Goal: Transaction & Acquisition: Purchase product/service

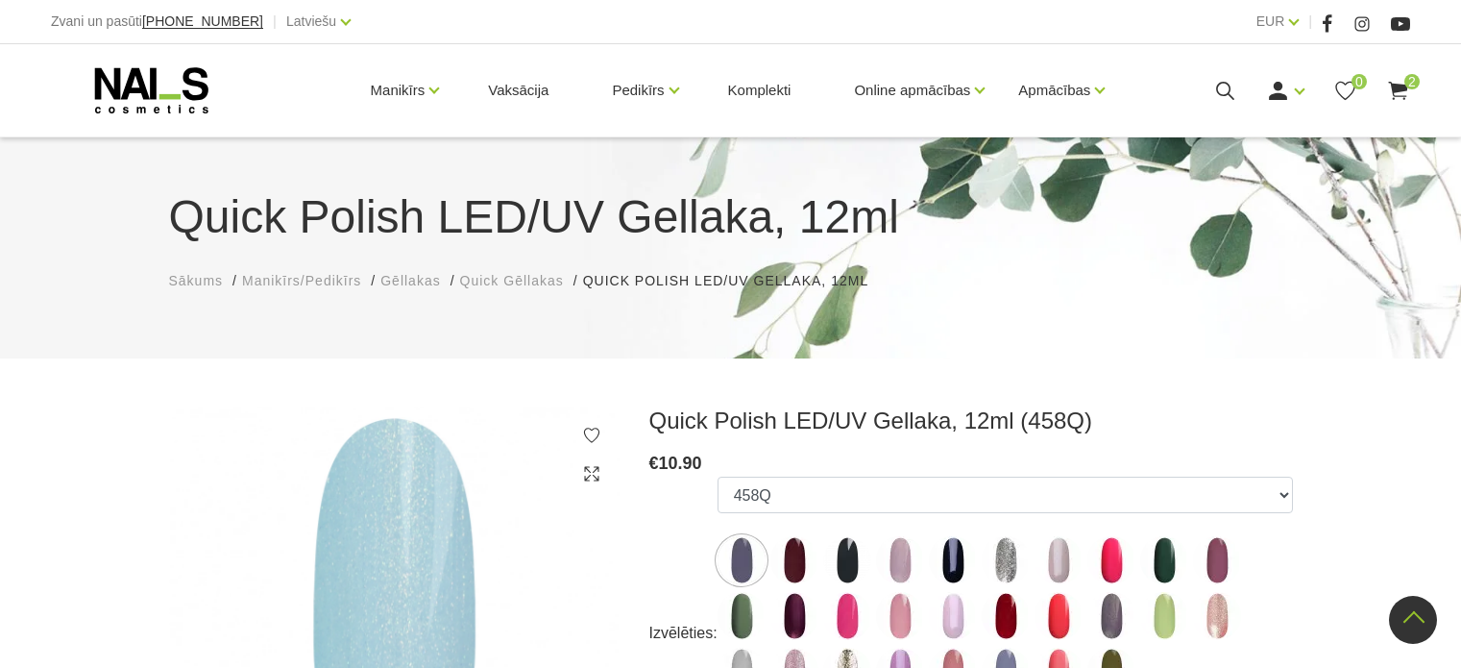
scroll to position [384, 0]
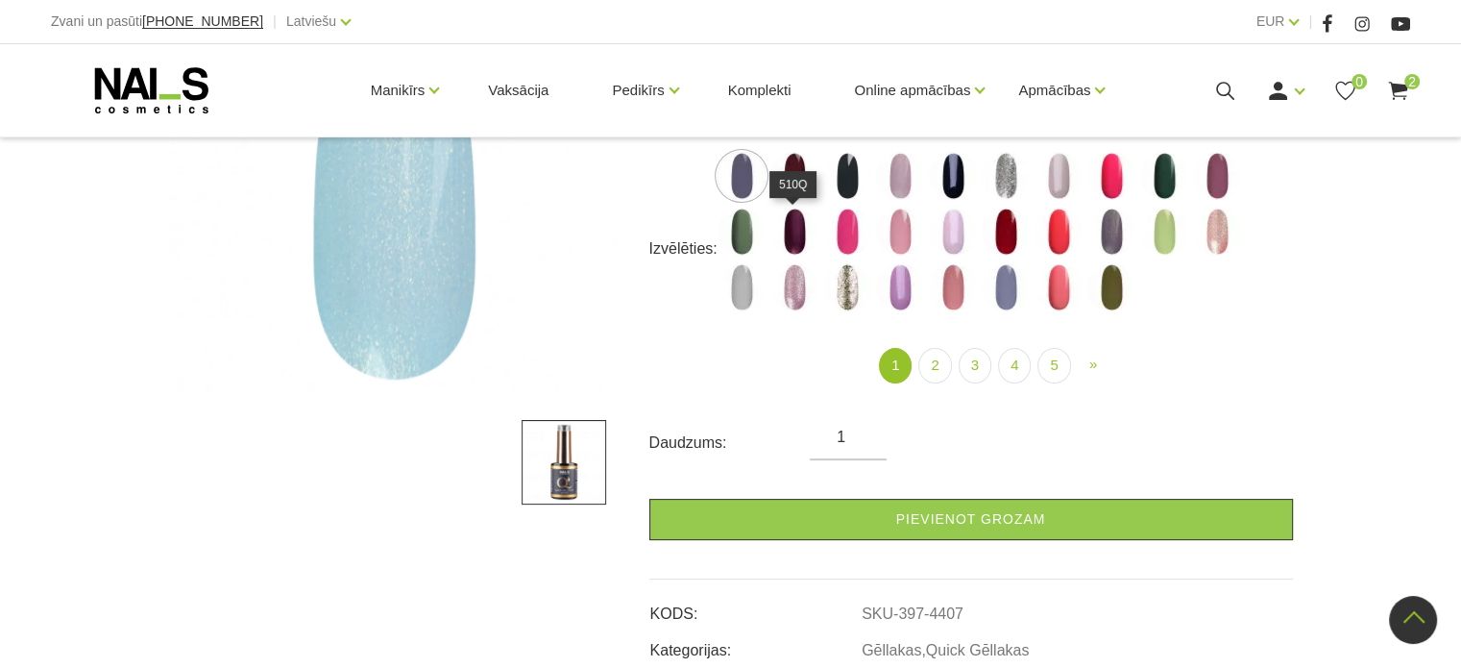
click at [796, 238] on img at bounding box center [795, 232] width 48 height 48
select select "4337"
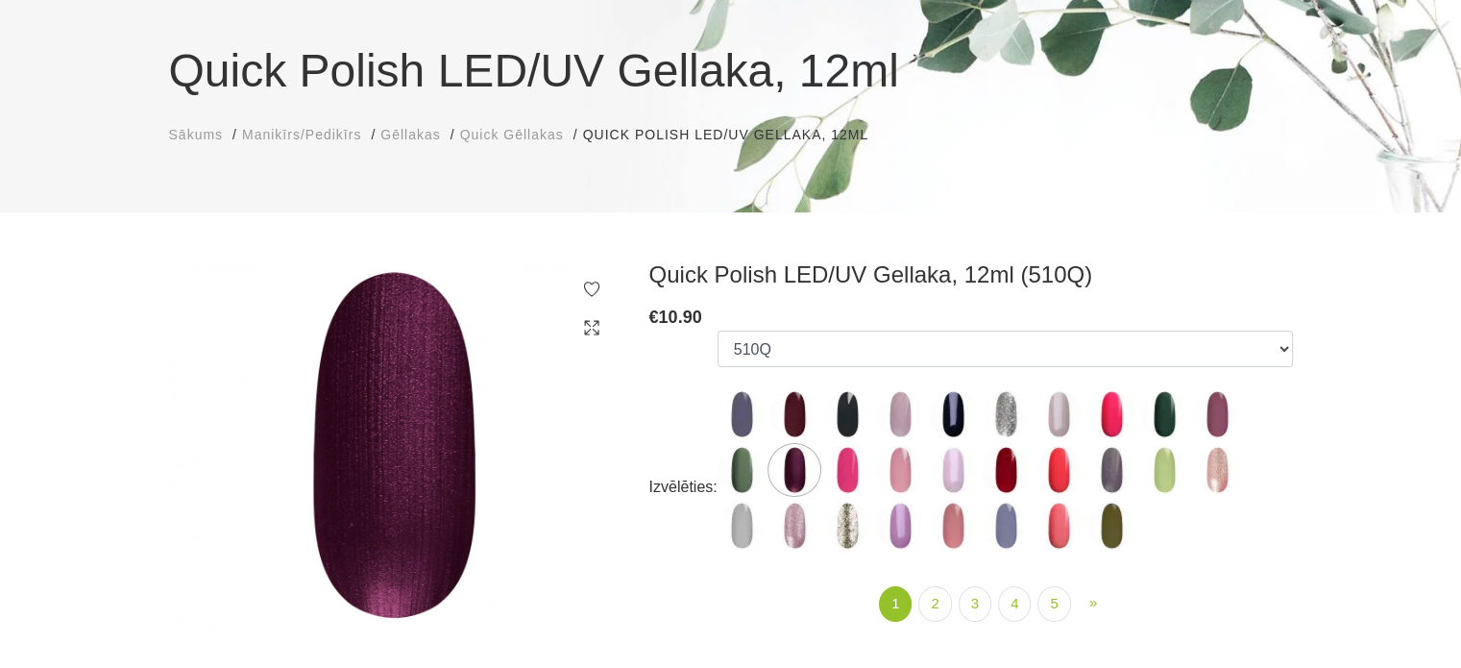
scroll to position [192, 0]
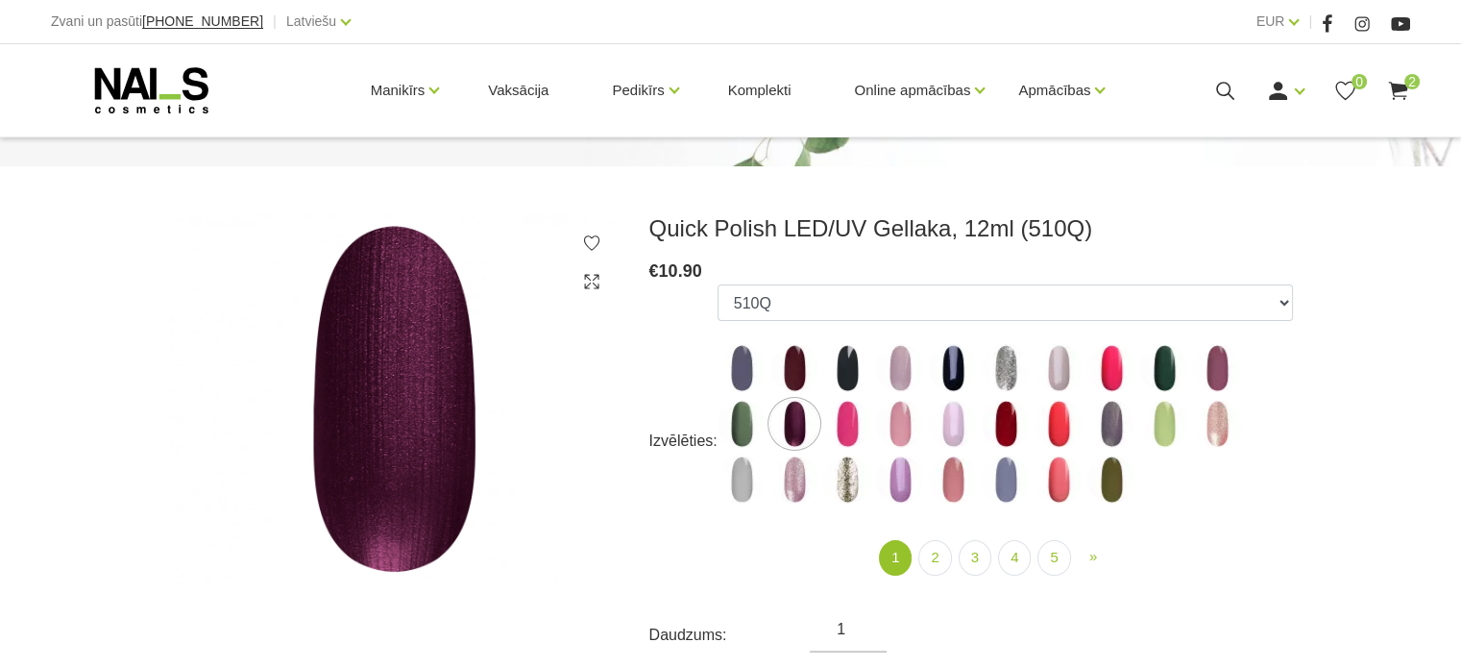
click at [594, 242] on icon at bounding box center [591, 242] width 19 height 19
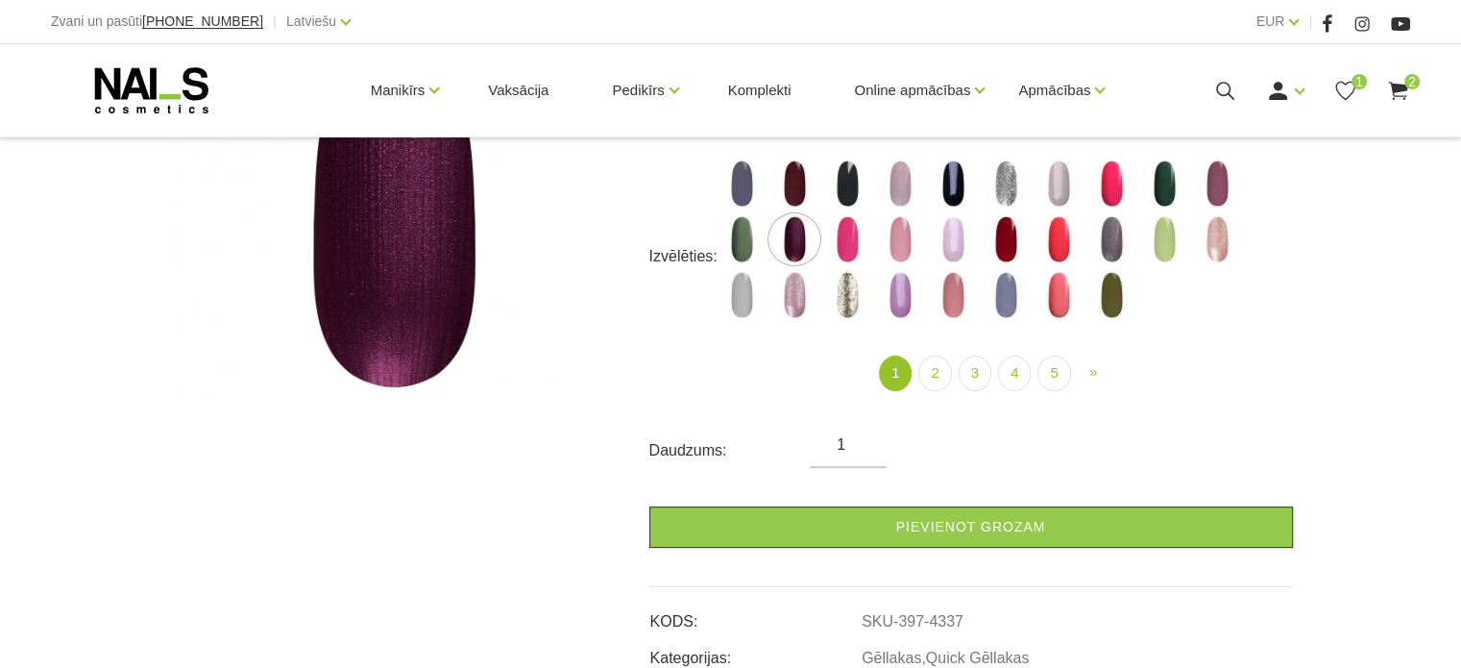
scroll to position [384, 0]
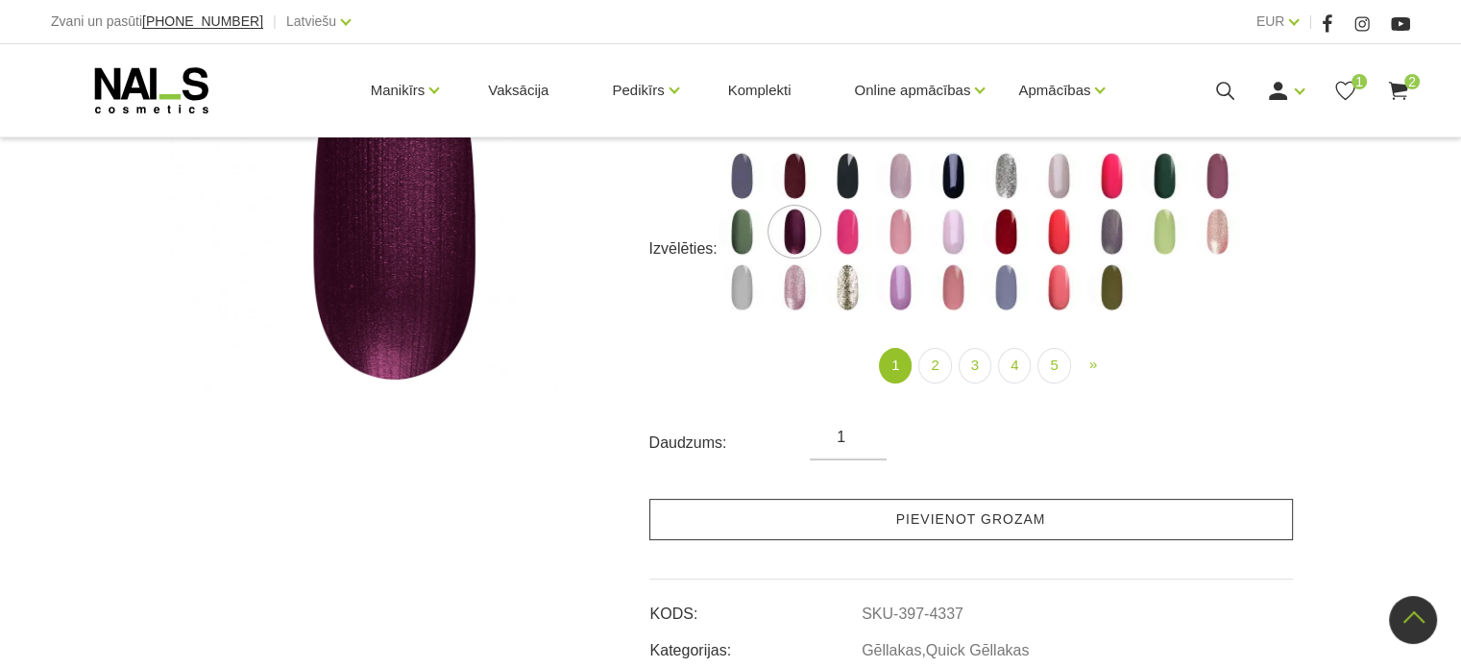
click at [807, 533] on link "Pievienot grozam" at bounding box center [971, 519] width 644 height 41
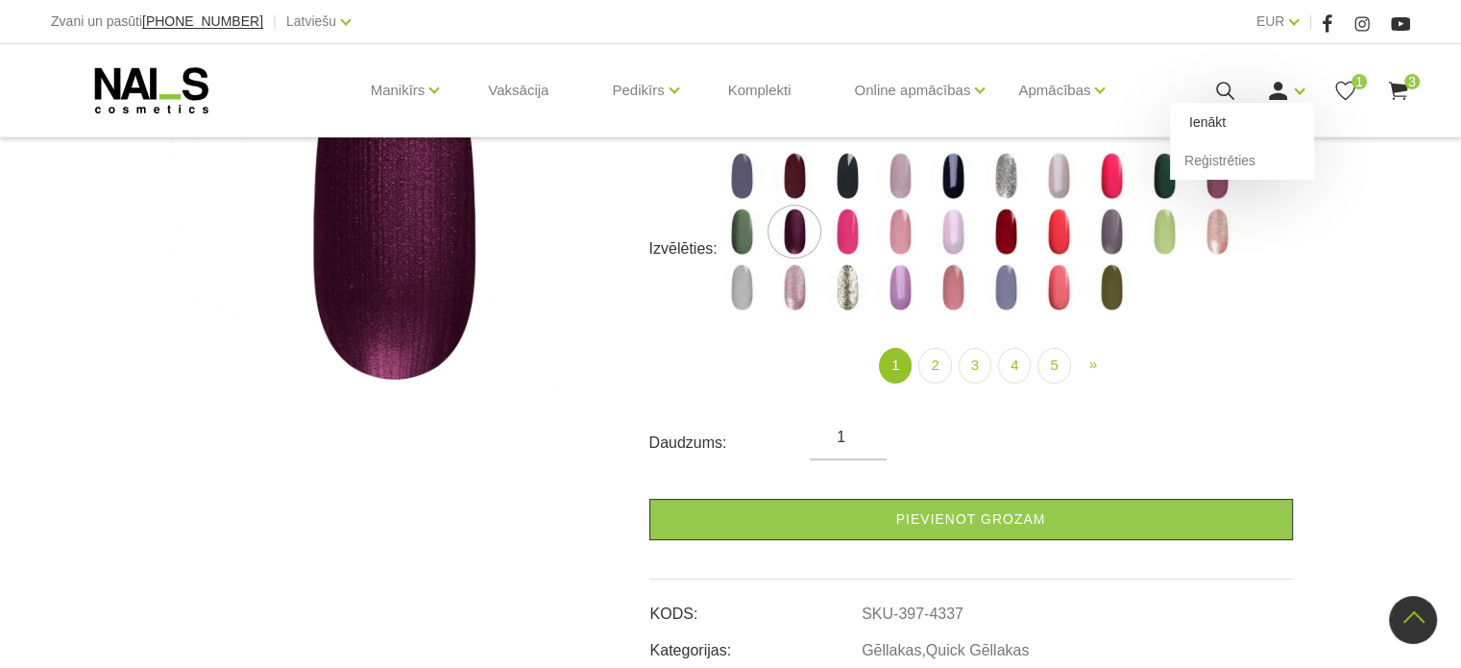
click at [1276, 110] on link "Ienākt" at bounding box center [1242, 122] width 144 height 38
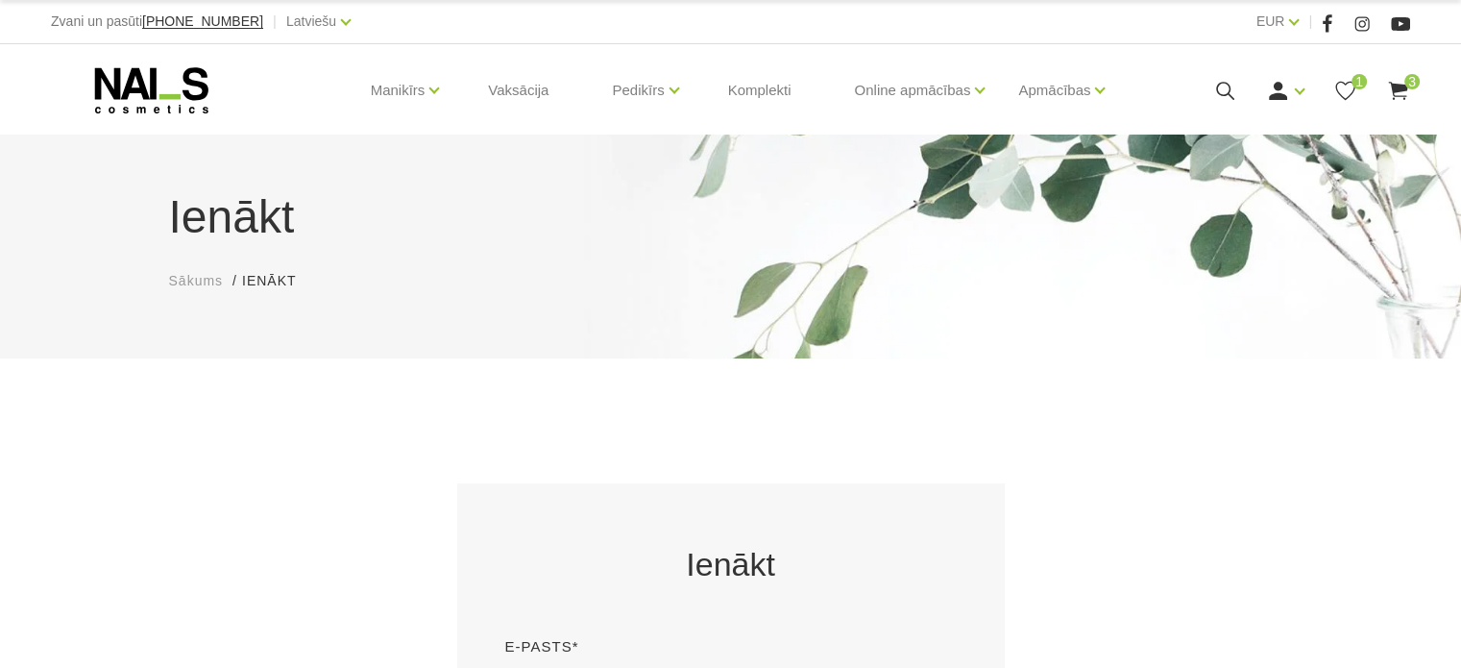
scroll to position [384, 0]
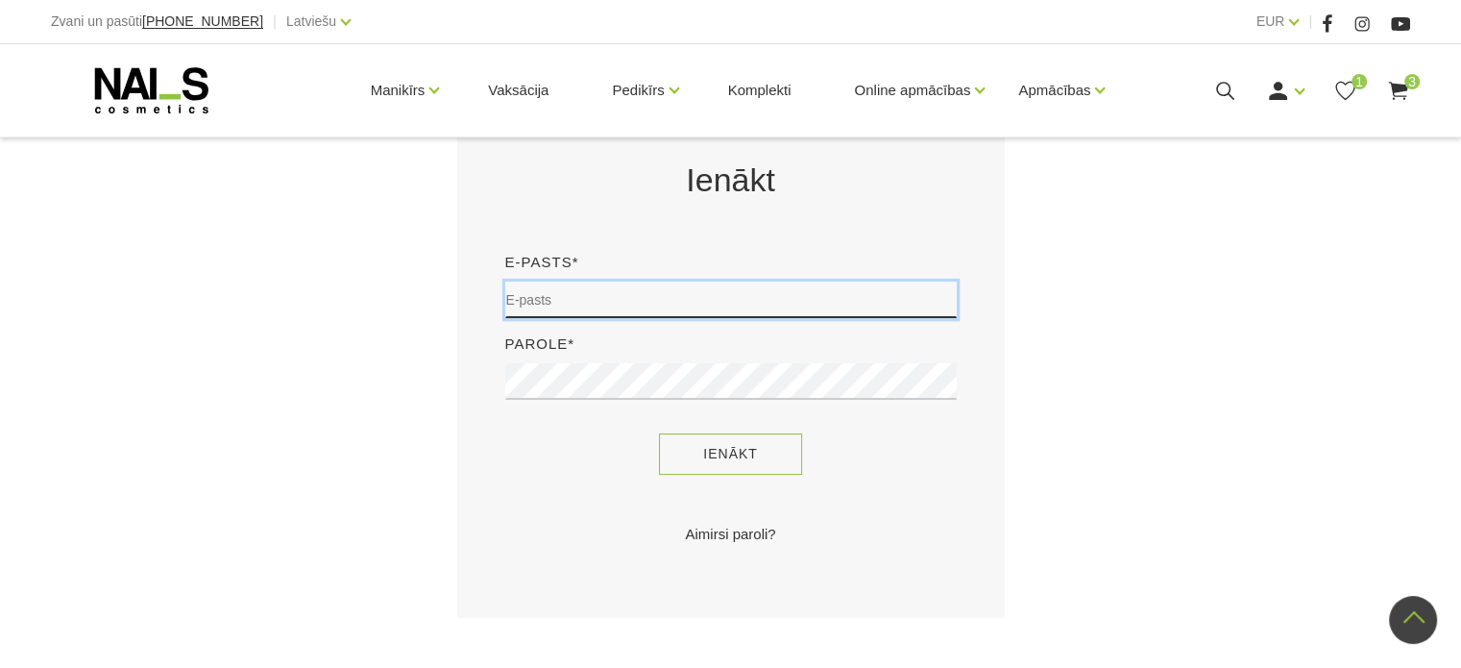
type input "sory78@inbox.lv"
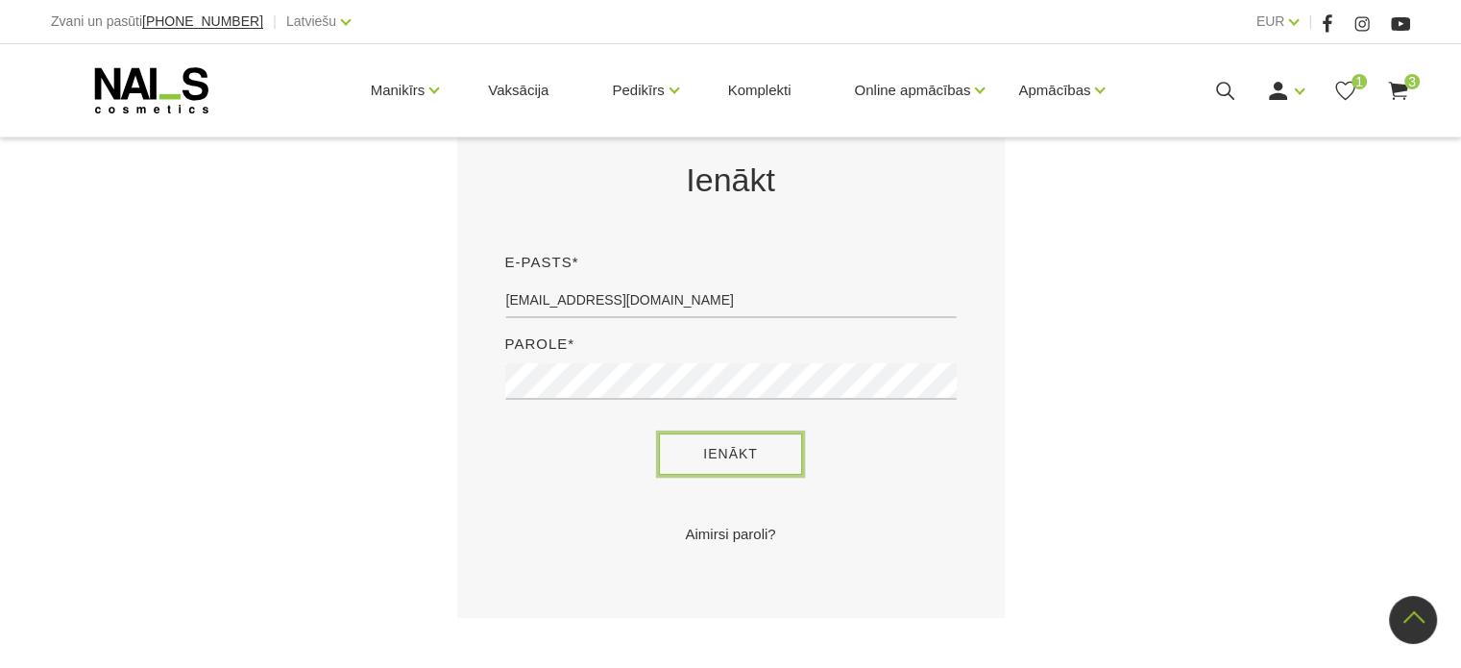
click at [704, 468] on button "Ienākt" at bounding box center [730, 453] width 143 height 41
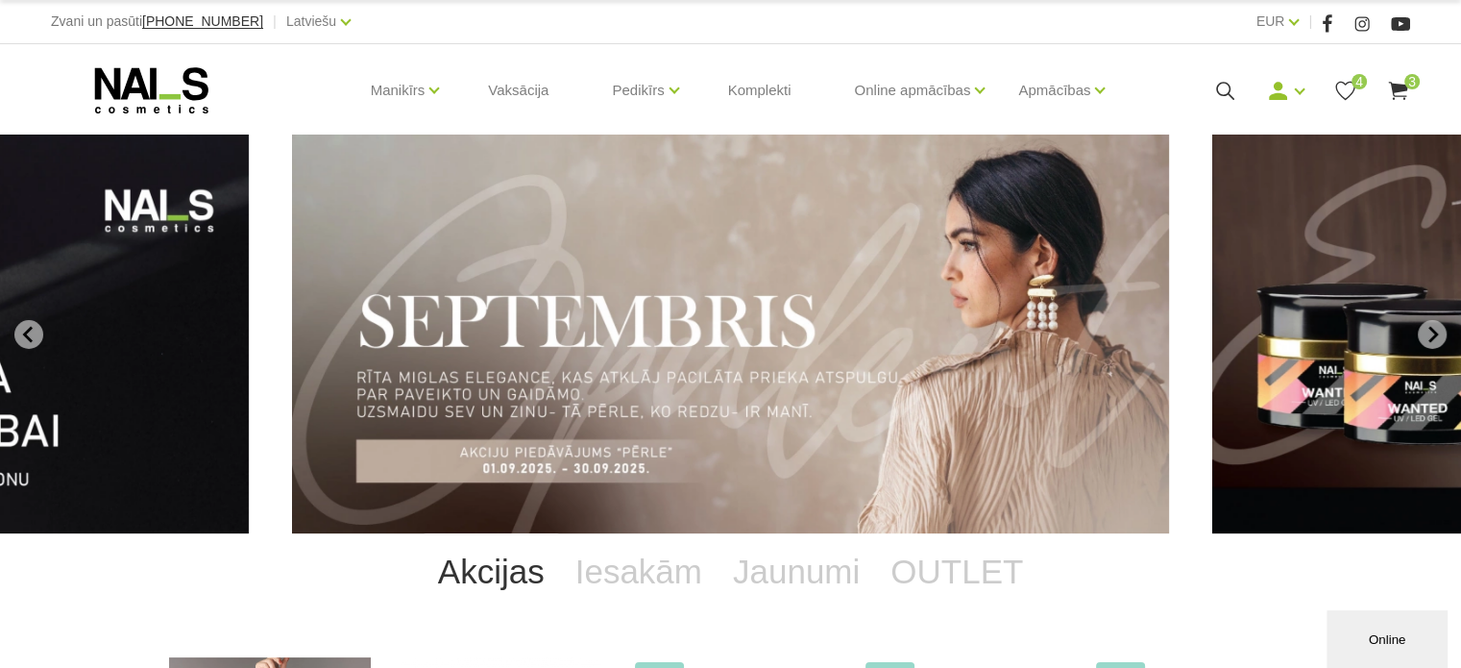
click at [1402, 87] on use at bounding box center [1397, 91] width 19 height 18
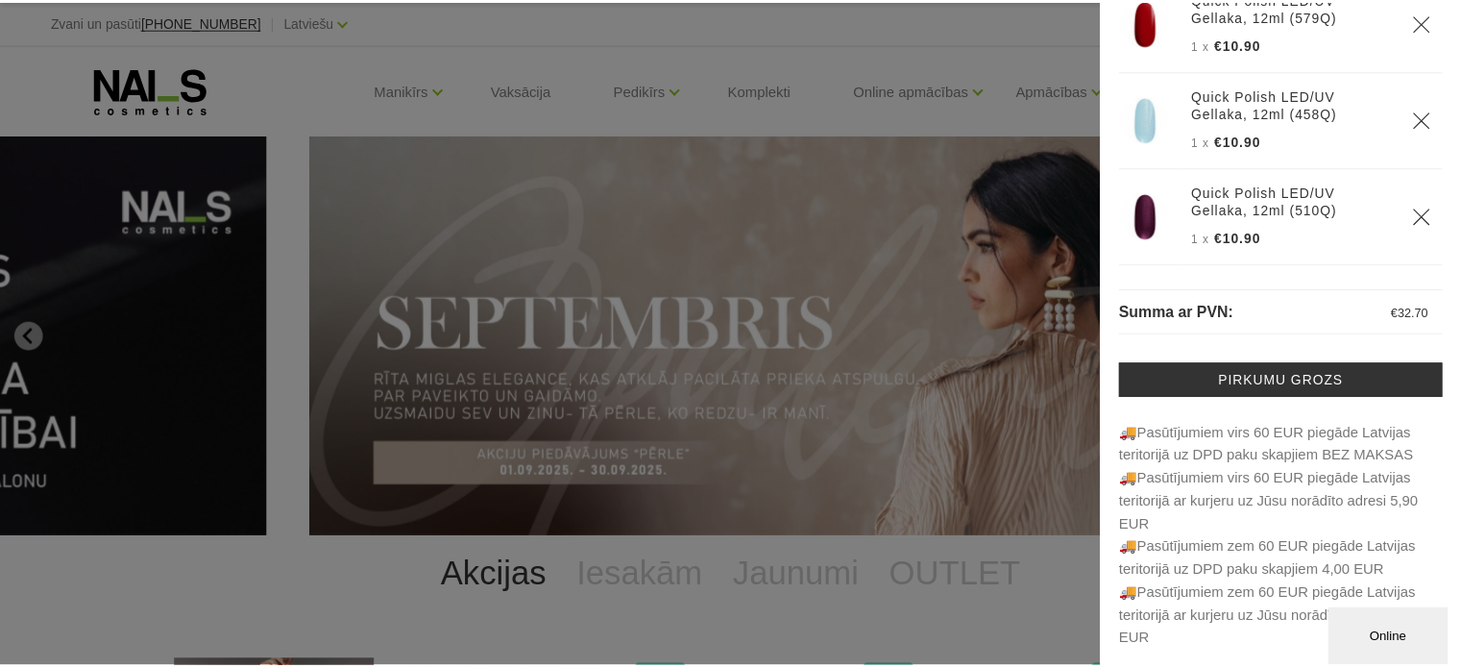
scroll to position [98, 0]
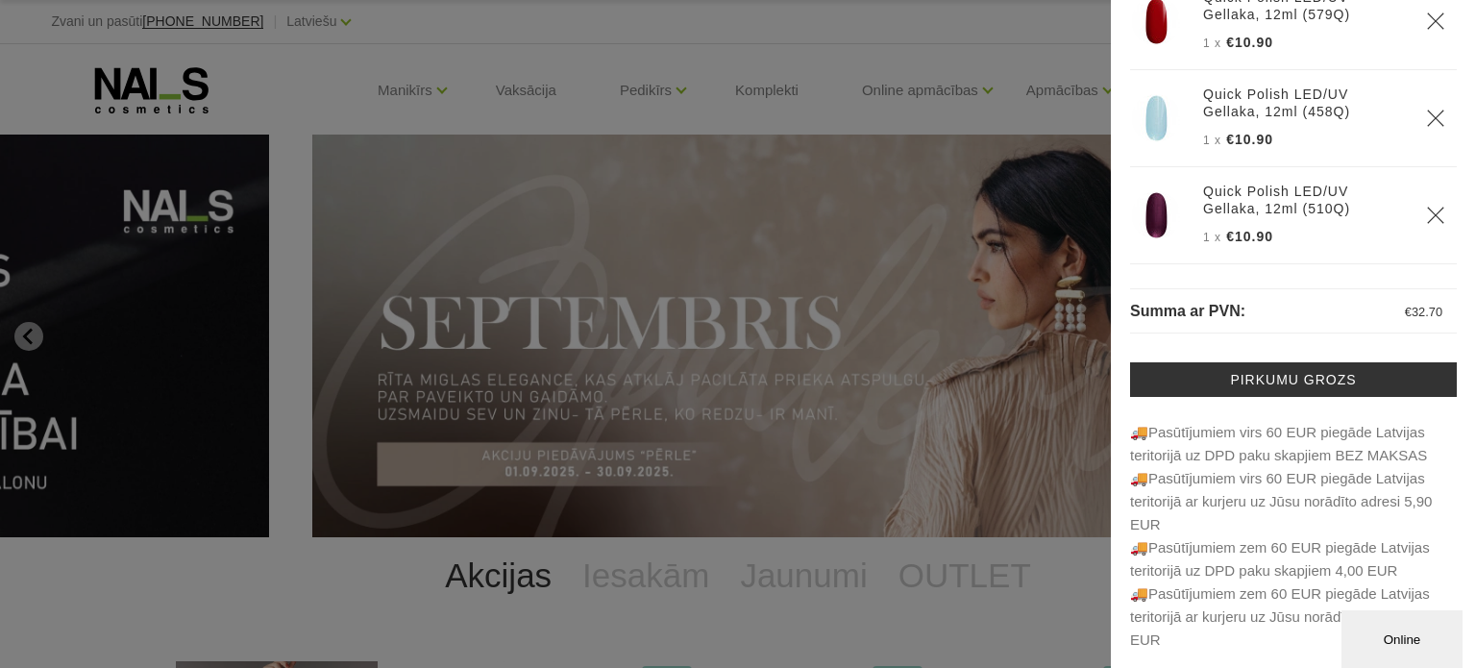
click at [1014, 36] on div at bounding box center [738, 334] width 1476 height 668
